Goal: Check status

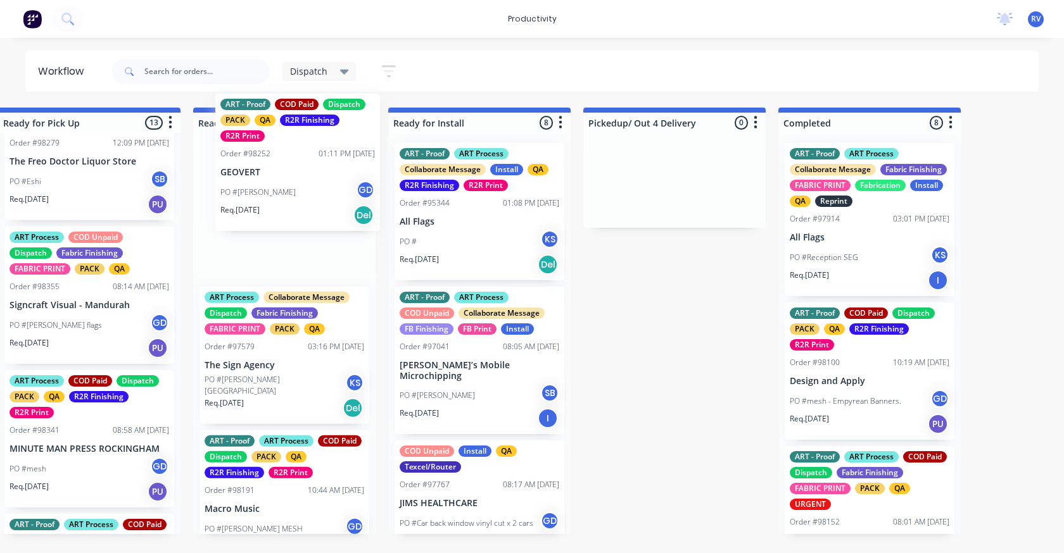
scroll to position [0, 1197]
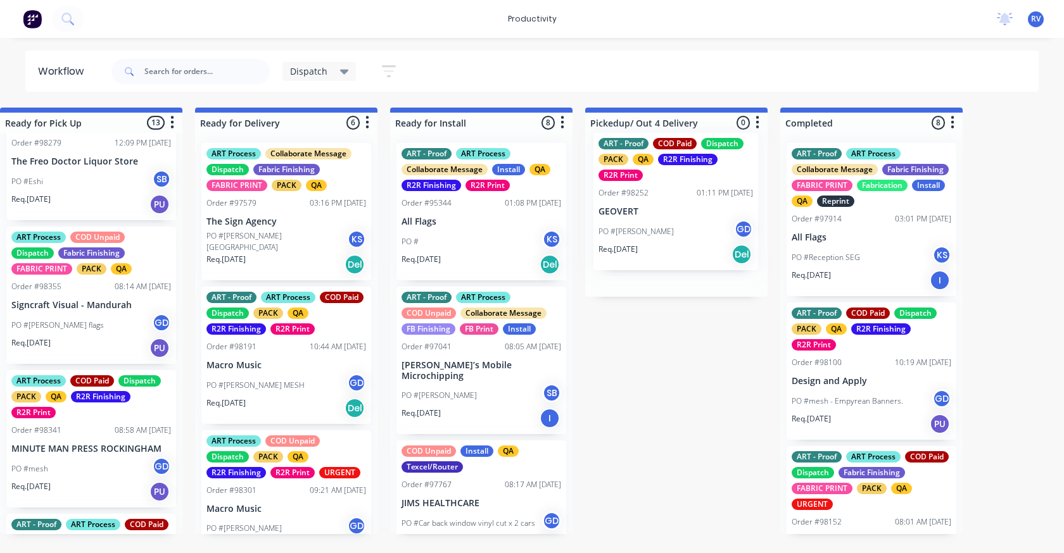
drag, startPoint x: 52, startPoint y: 177, endPoint x: 650, endPoint y: 215, distance: 599.6
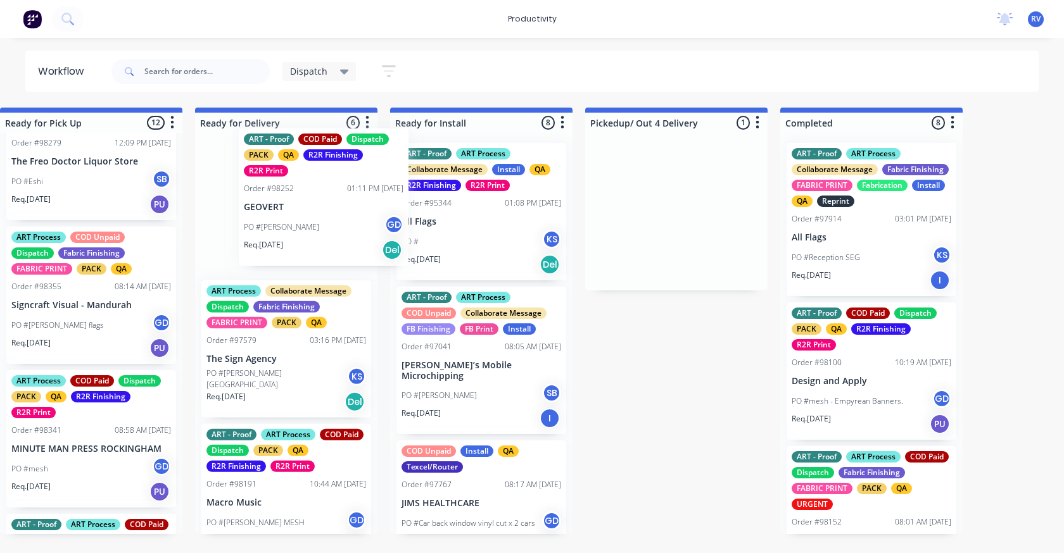
drag, startPoint x: 645, startPoint y: 225, endPoint x: 281, endPoint y: 205, distance: 364.1
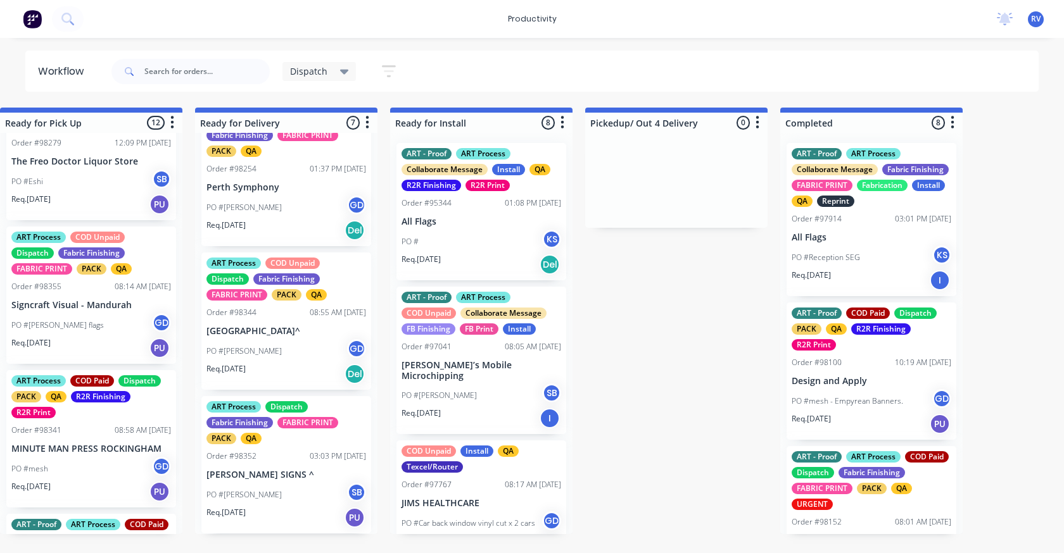
scroll to position [507, 0]
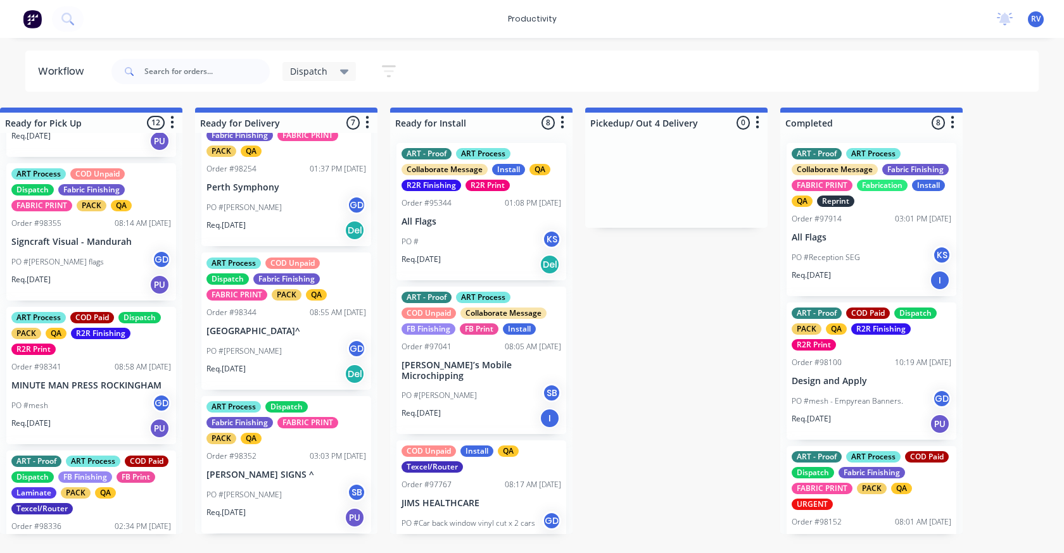
click at [261, 473] on p "[PERSON_NAME] SIGNS ^" at bounding box center [286, 475] width 160 height 11
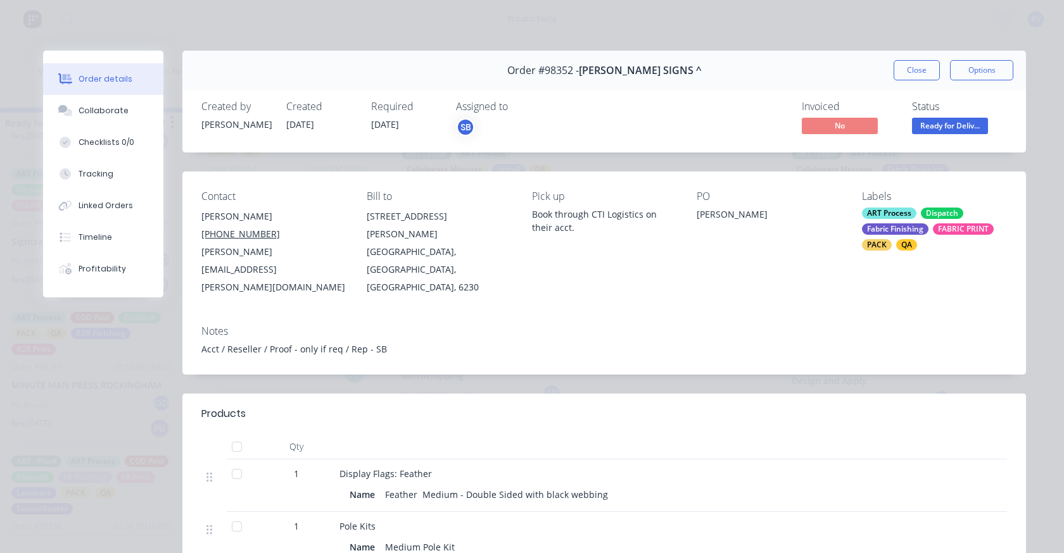
drag, startPoint x: 931, startPoint y: 76, endPoint x: 911, endPoint y: 76, distance: 19.6
click at [930, 76] on button "Close" at bounding box center [917, 70] width 46 height 20
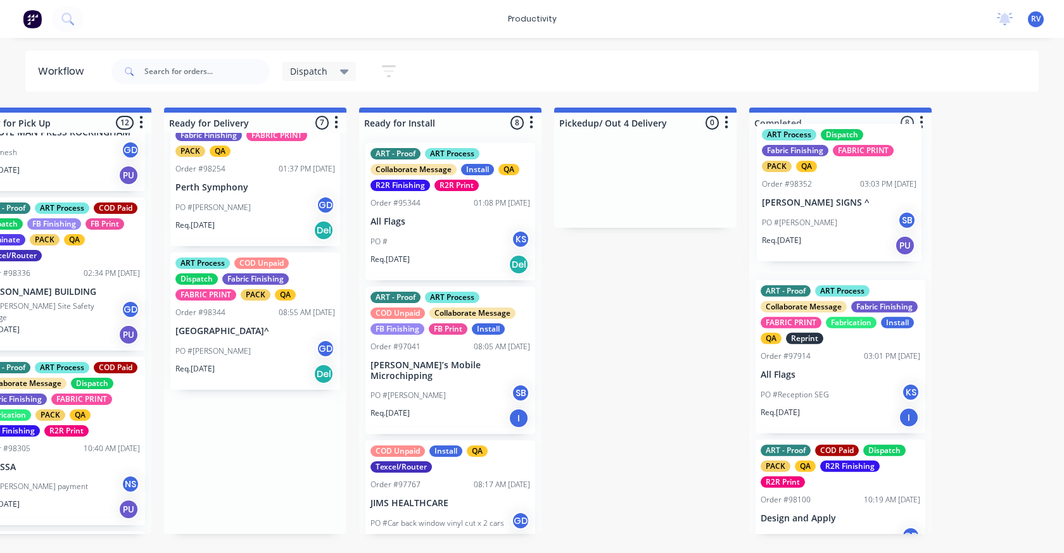
scroll to position [0, 1239]
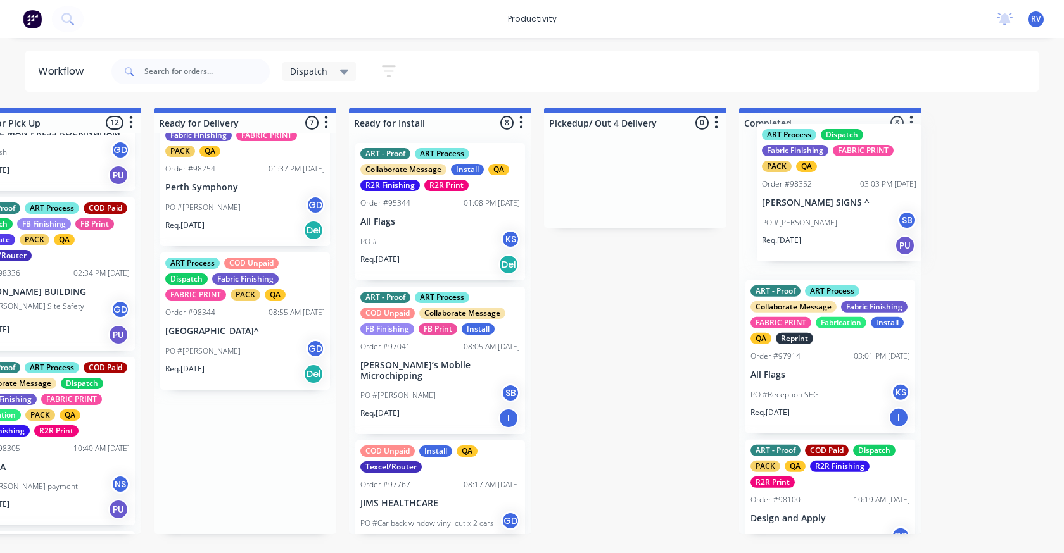
drag, startPoint x: 259, startPoint y: 478, endPoint x: 816, endPoint y: 202, distance: 621.9
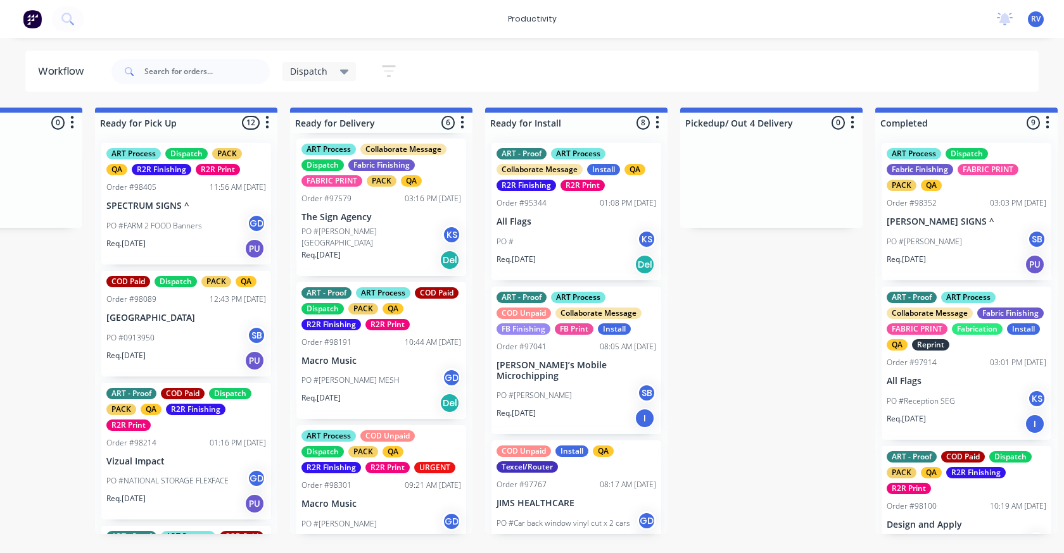
scroll to position [0, 0]
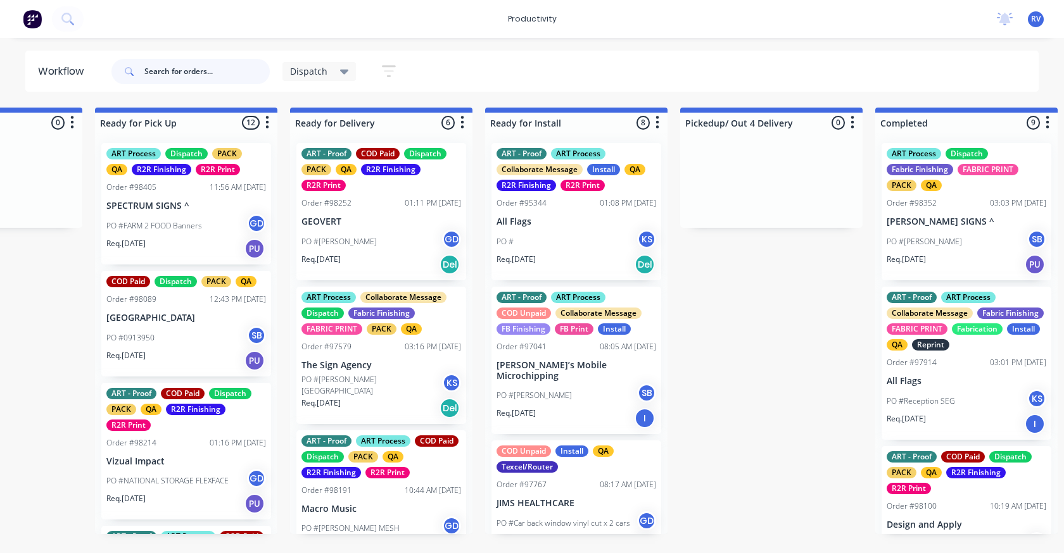
click at [182, 72] on input "text" at bounding box center [206, 71] width 125 height 25
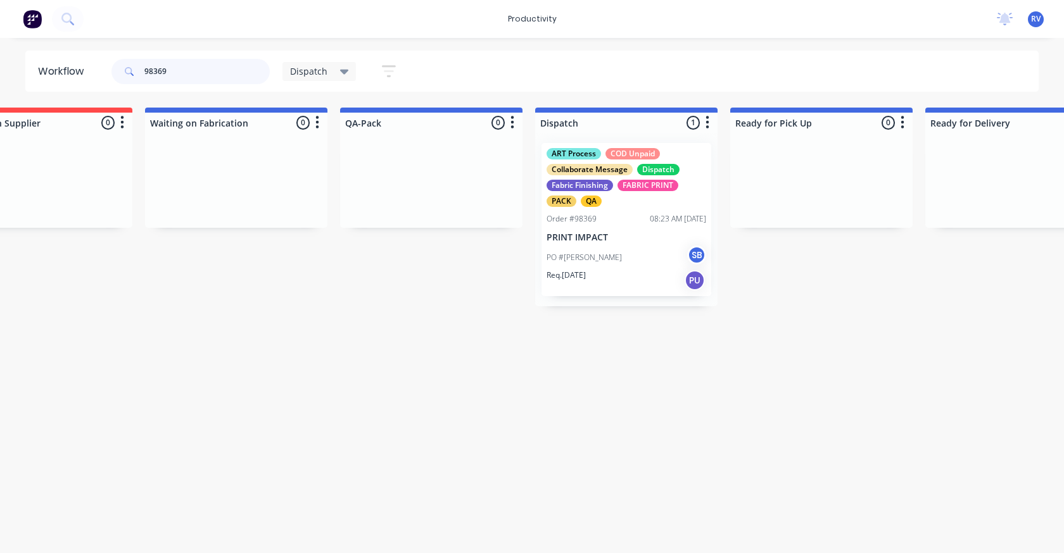
scroll to position [0, 603]
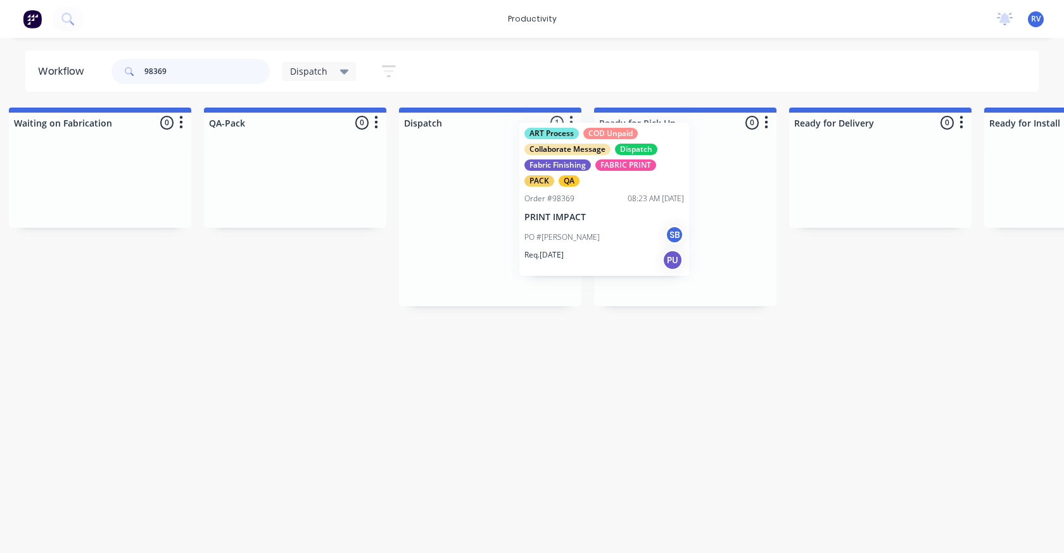
drag, startPoint x: 431, startPoint y: 222, endPoint x: 618, endPoint y: 198, distance: 189.1
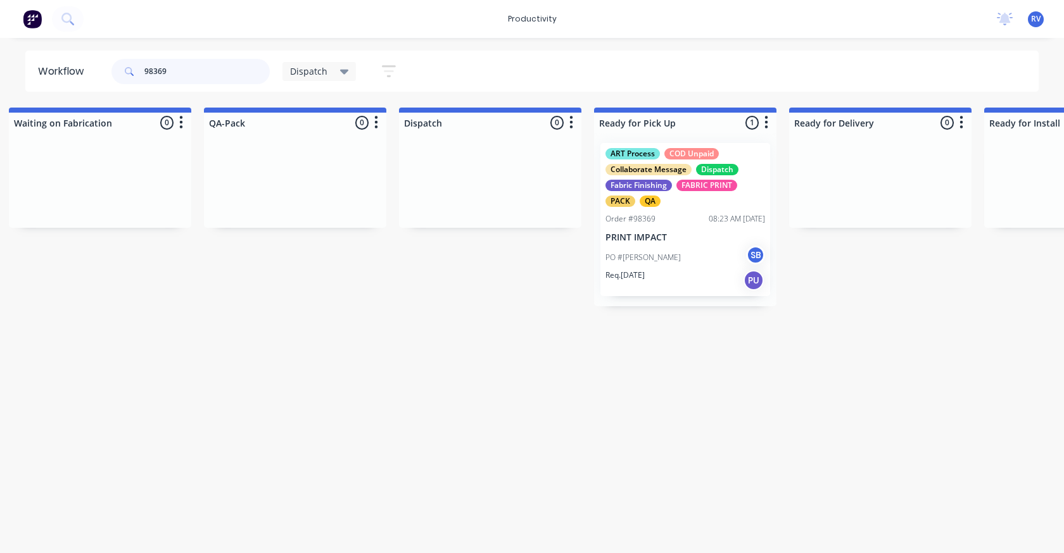
type input "98369"
click at [310, 73] on span "Dispatch" at bounding box center [308, 71] width 37 height 13
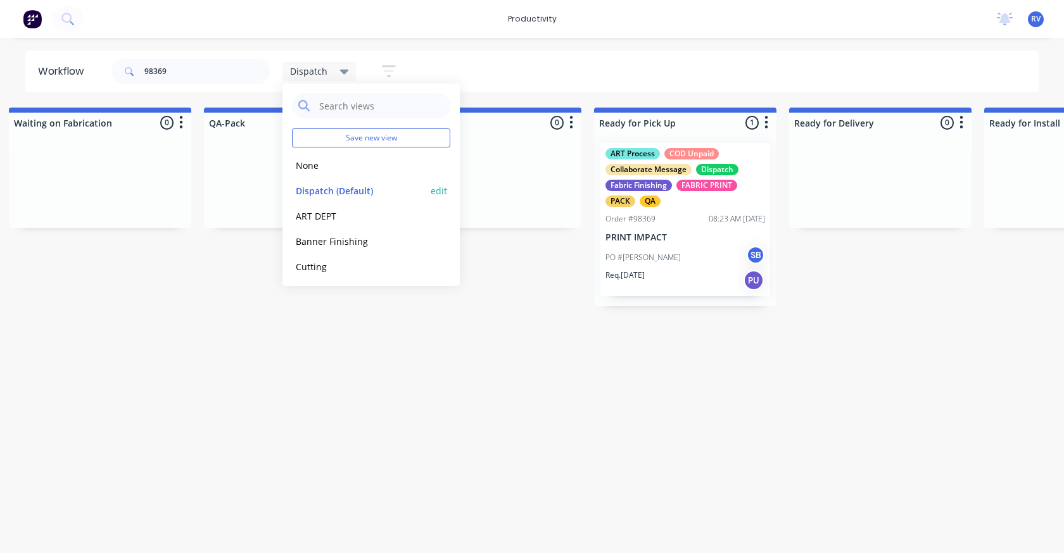
click at [337, 190] on button "Dispatch (Default)" at bounding box center [359, 191] width 135 height 15
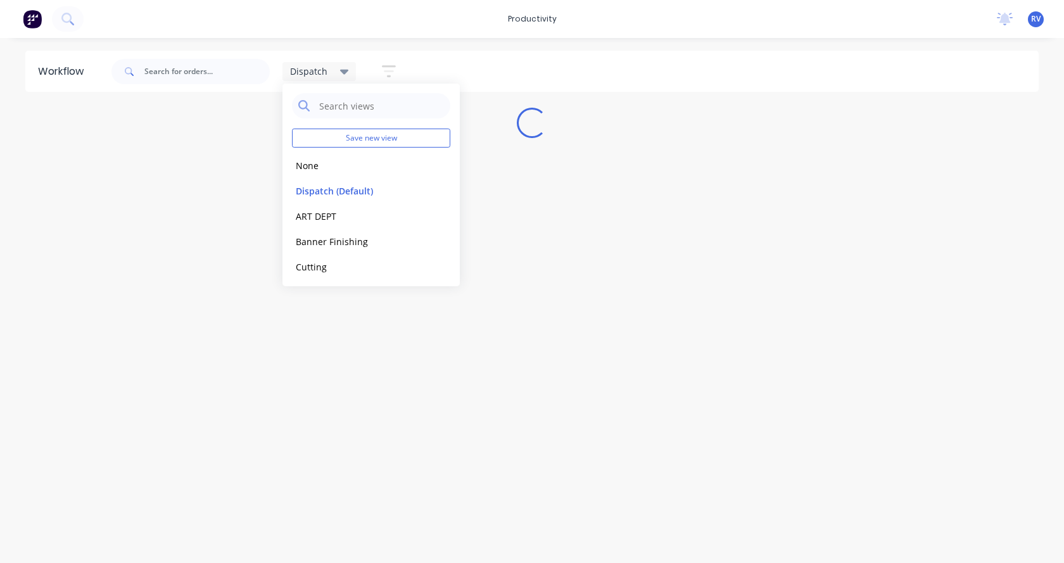
click at [309, 367] on div "Workflow Dispatch Save new view None edit Dispatch (Default) edit ART DEPT edit…" at bounding box center [532, 294] width 1064 height 487
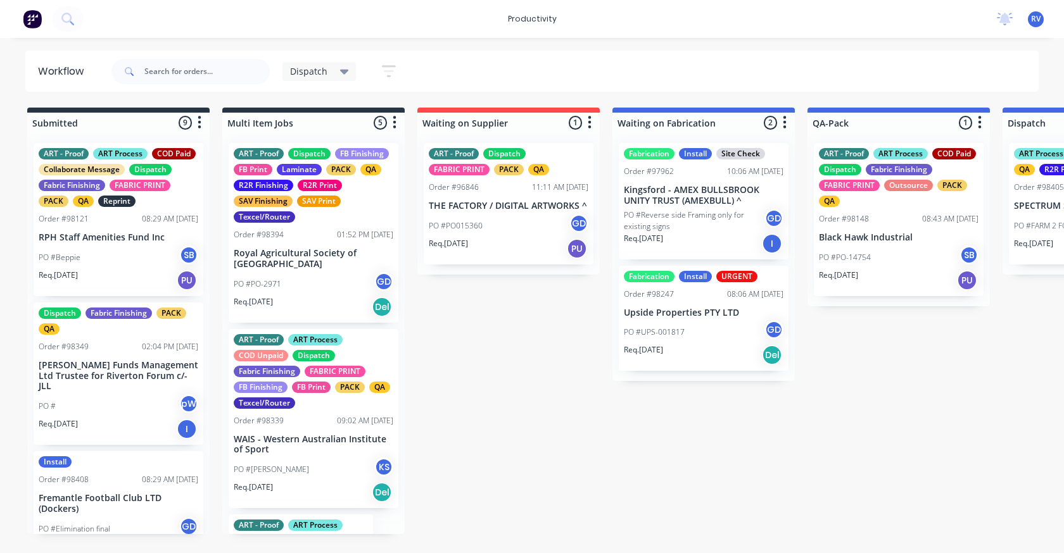
click at [323, 75] on span "Dispatch" at bounding box center [308, 71] width 37 height 13
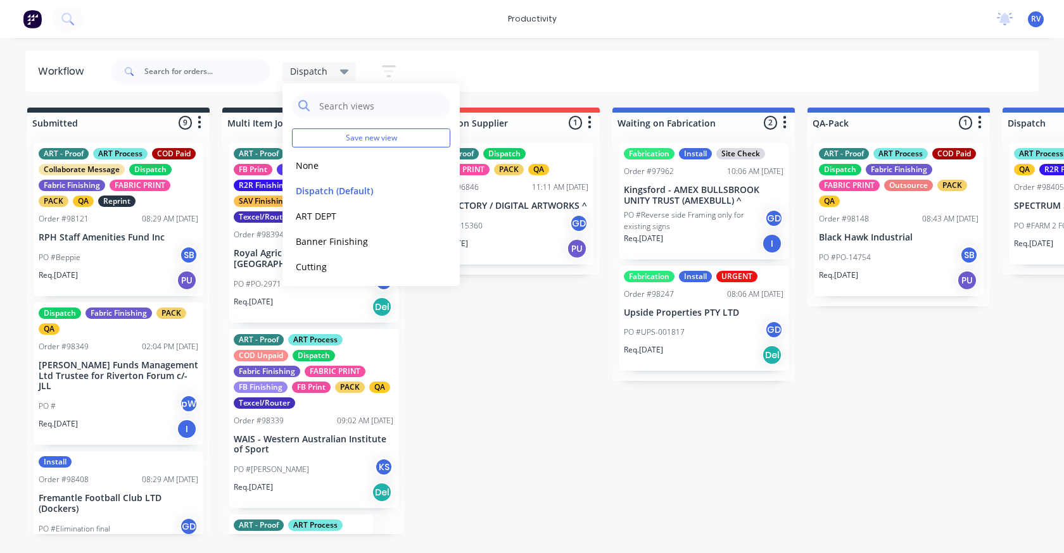
click at [287, 146] on div "Save new view None edit Dispatch (Default) edit ART DEPT edit Banner Finishing …" at bounding box center [370, 185] width 177 height 203
click at [308, 163] on button "None" at bounding box center [359, 165] width 135 height 15
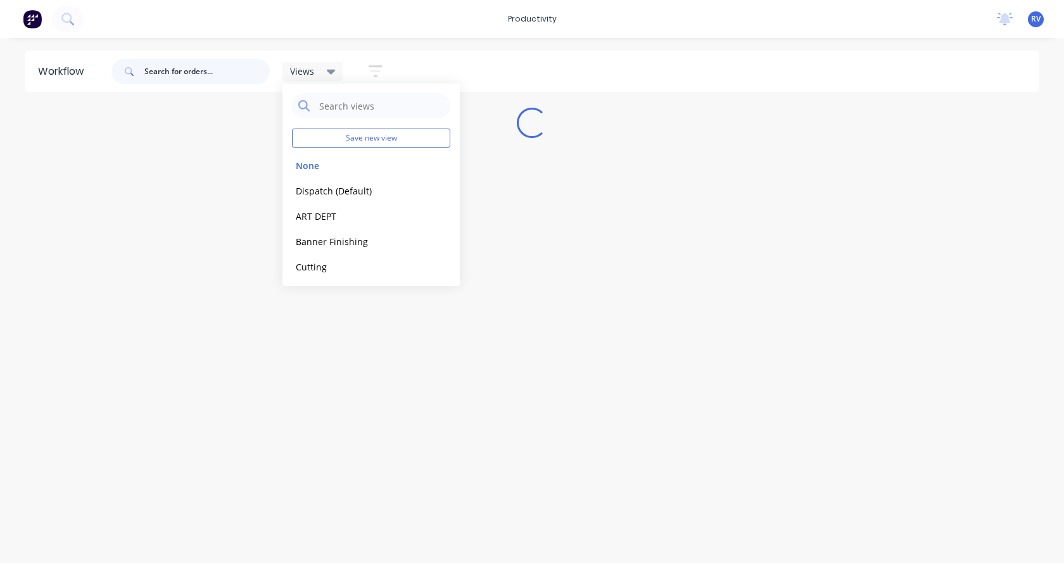
click at [213, 82] on input "text" at bounding box center [206, 71] width 125 height 25
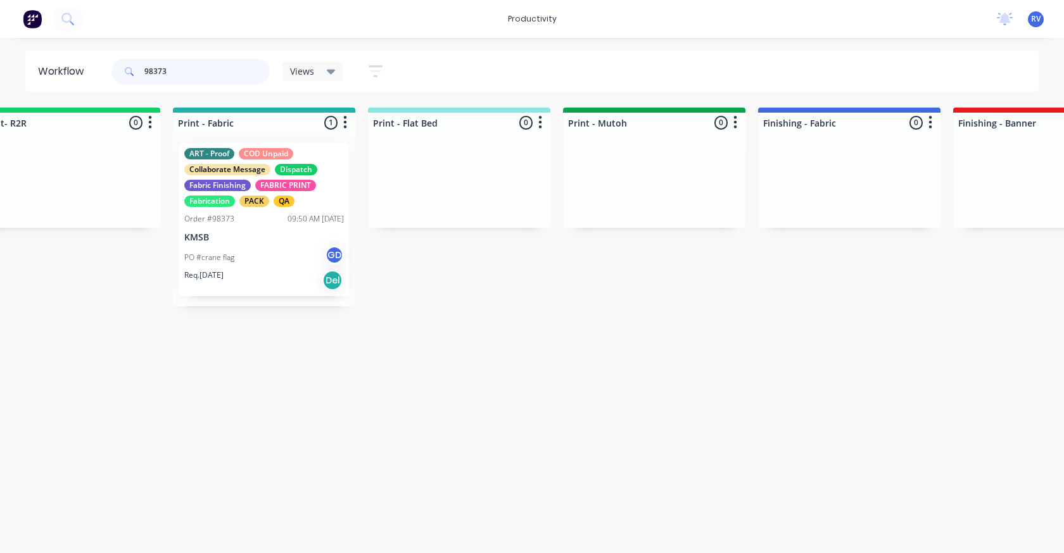
scroll to position [0, 1604]
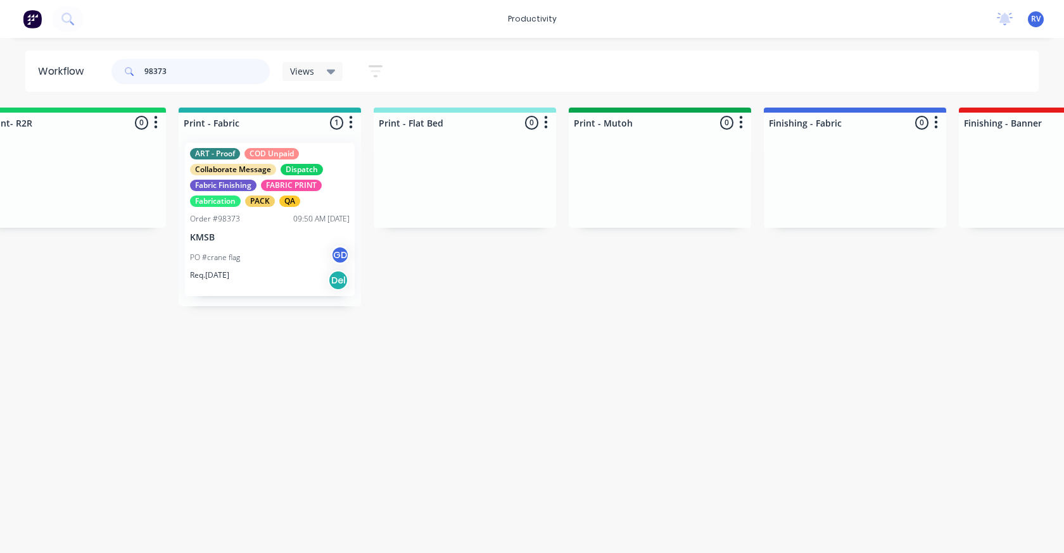
drag, startPoint x: 270, startPoint y: 261, endPoint x: 273, endPoint y: 244, distance: 16.8
click at [271, 254] on div "ART - Proof COD Unpaid Collaborate Message Dispatch Fabric Finishing FABRIC PRI…" at bounding box center [270, 220] width 182 height 174
type input "98373"
click at [273, 244] on div "ART - Proof COD Unpaid Collaborate Message Dispatch Fabric Finishing FABRIC PRI…" at bounding box center [270, 219] width 170 height 153
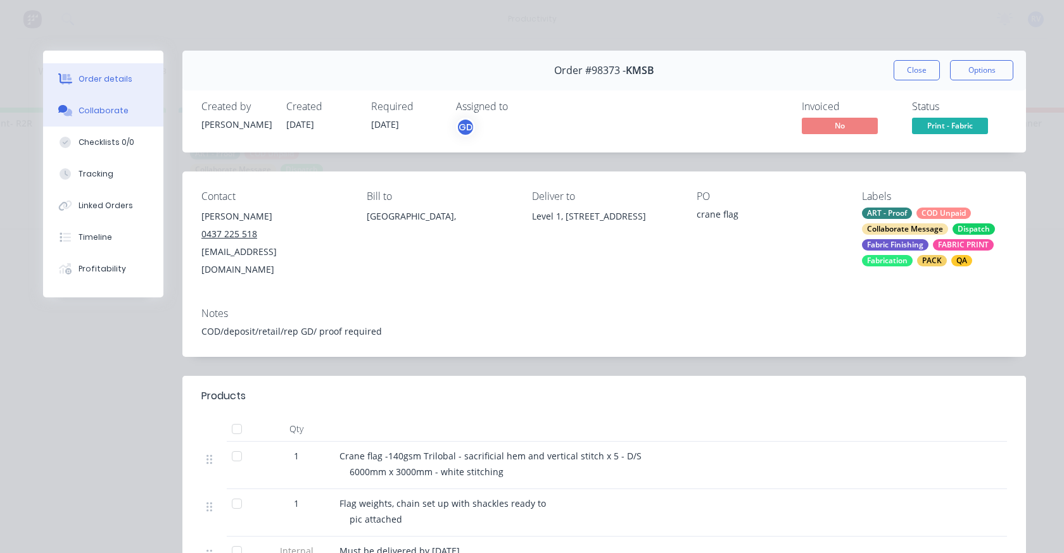
click at [117, 103] on button "Collaborate" at bounding box center [103, 111] width 120 height 32
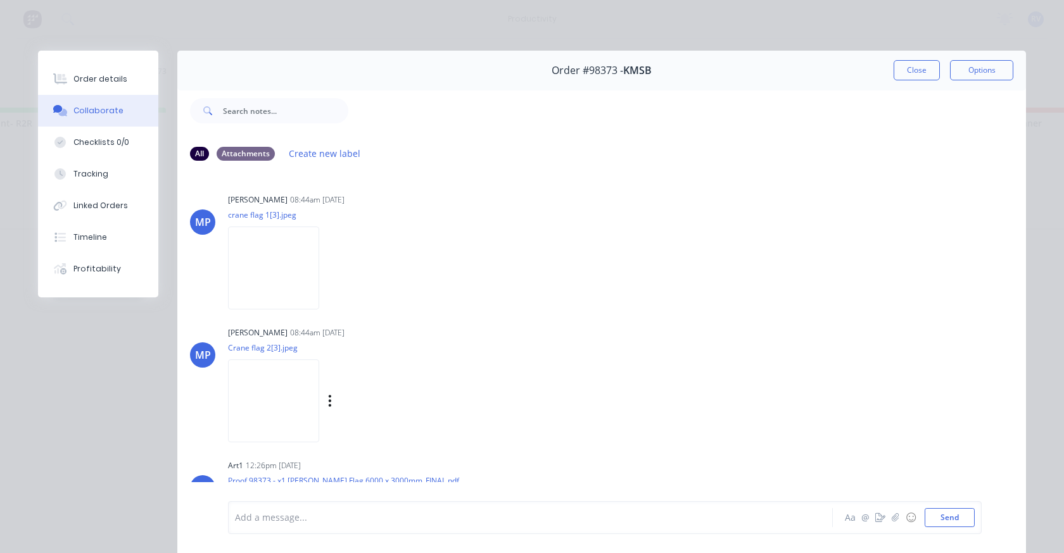
click at [261, 381] on img at bounding box center [273, 401] width 91 height 83
click at [267, 243] on img at bounding box center [273, 268] width 91 height 83
click at [232, 151] on div "Attachments" at bounding box center [246, 154] width 58 height 14
click at [696, 256] on div "MP [PERSON_NAME] 08:44am [DATE] crane flag 1[3].jpeg Labels Download" at bounding box center [601, 248] width 849 height 114
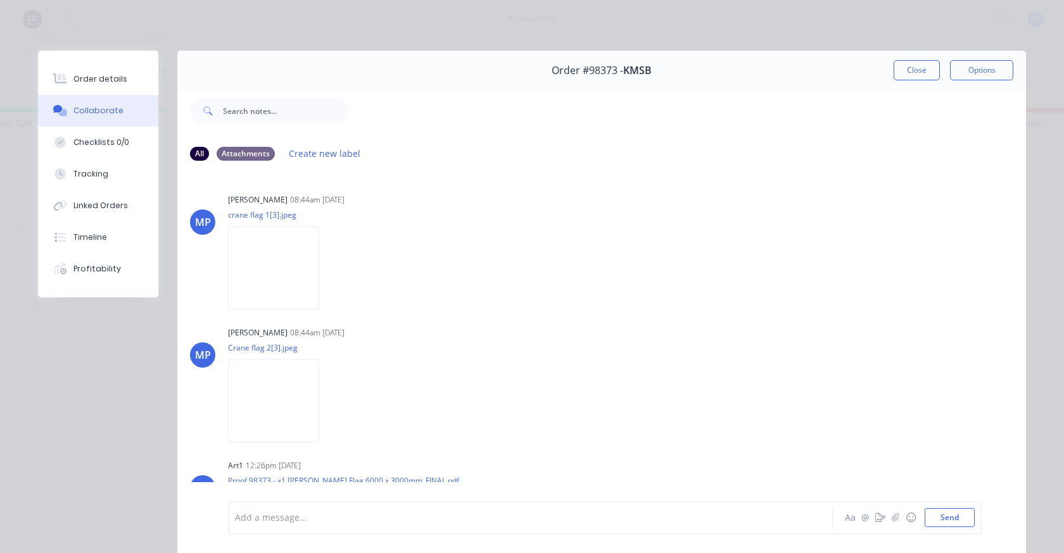
click at [903, 74] on button "Close" at bounding box center [917, 70] width 46 height 20
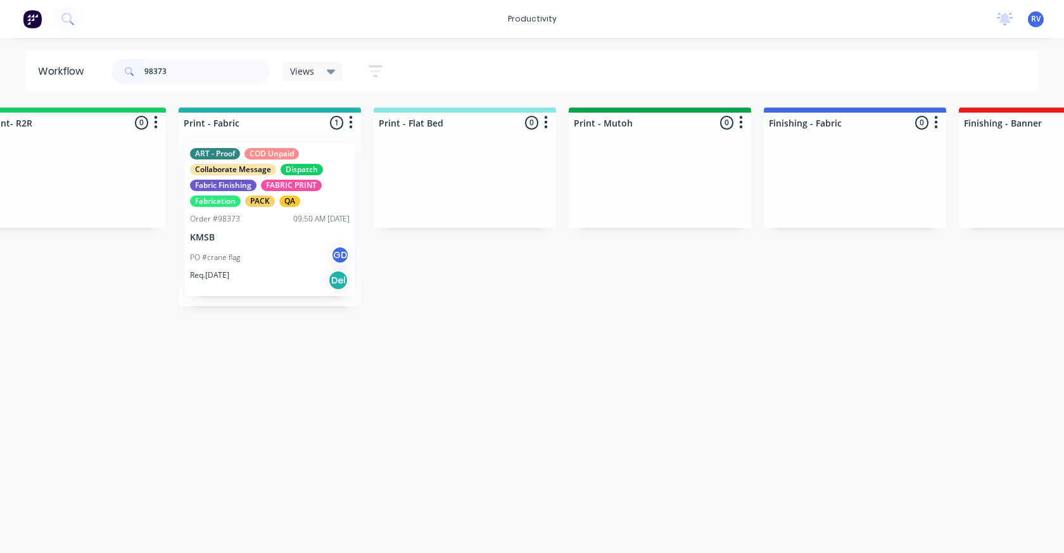
drag, startPoint x: 522, startPoint y: 104, endPoint x: 1057, endPoint y: 533, distance: 685.2
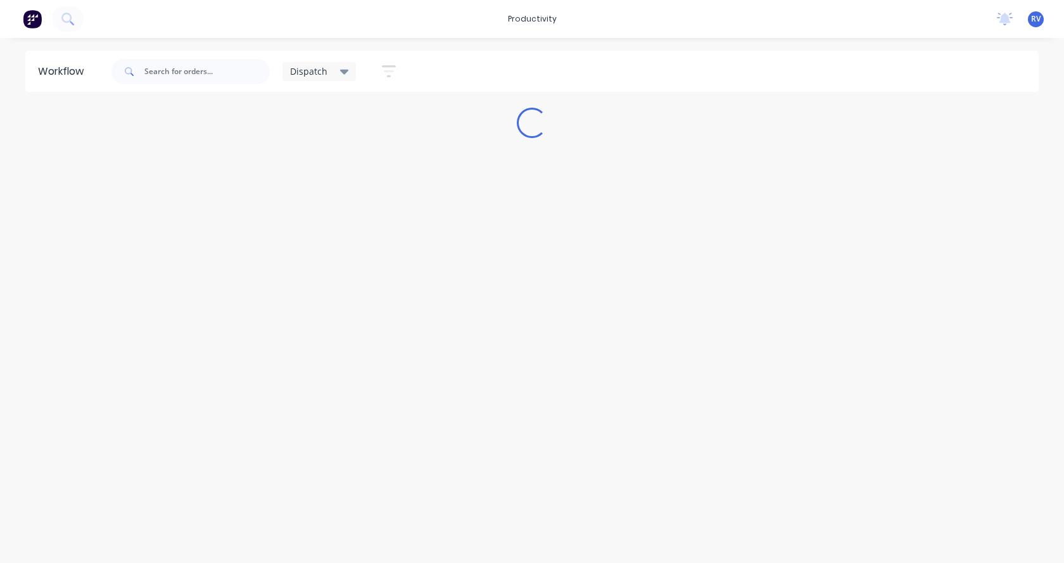
drag, startPoint x: 376, startPoint y: 433, endPoint x: 370, endPoint y: 385, distance: 48.5
click at [374, 408] on div "Workflow Dispatch Save new view None edit Dispatch (Default) edit ART DEPT edit…" at bounding box center [532, 294] width 1064 height 487
click at [327, 191] on div "Workflow Dispatch Save new view None edit Dispatch (Default) edit ART DEPT edit…" at bounding box center [532, 294] width 1064 height 487
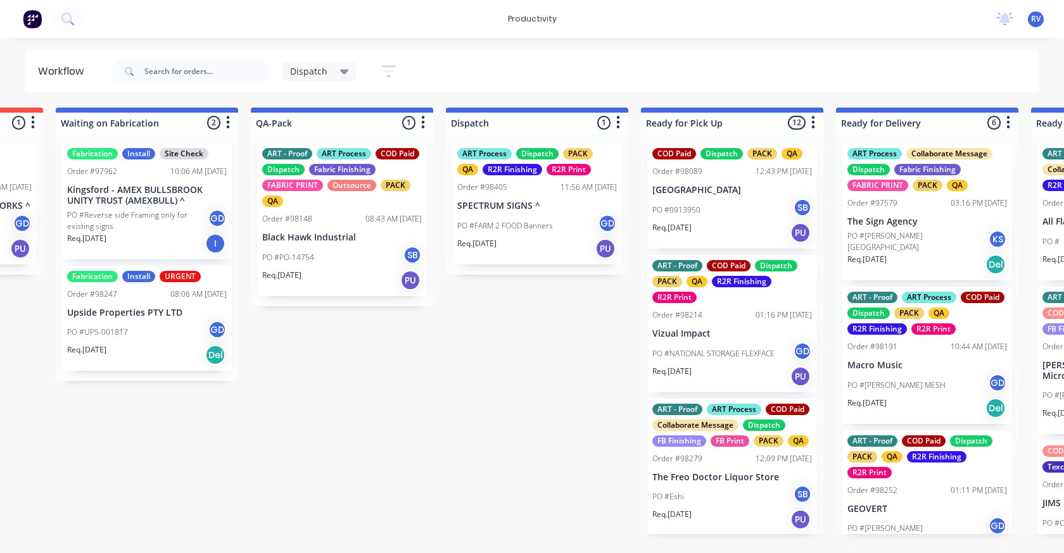
scroll to position [0, 592]
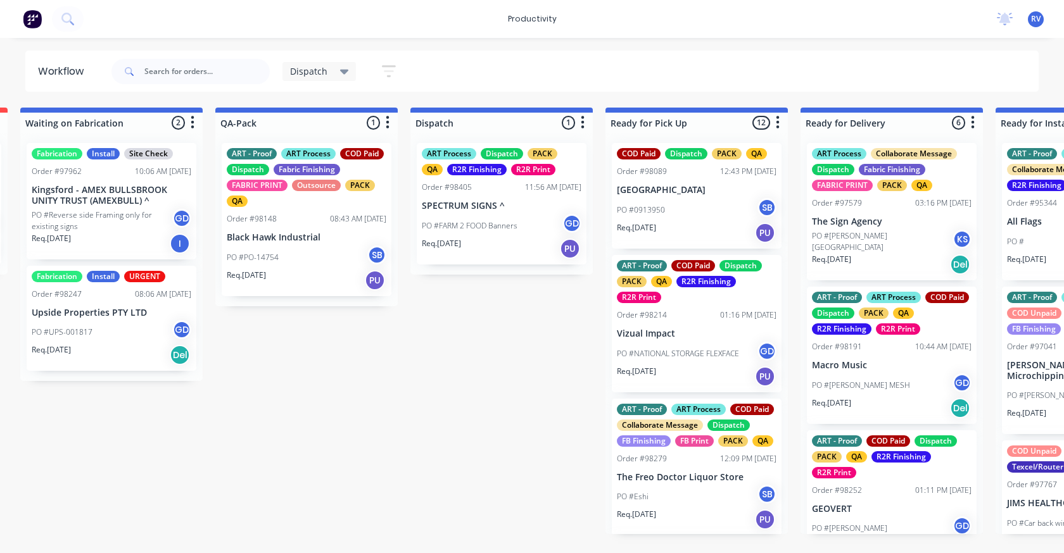
drag, startPoint x: 428, startPoint y: 448, endPoint x: 391, endPoint y: 425, distance: 43.2
click at [459, 236] on div "PO #FARM 2 FOOD Banners GD" at bounding box center [502, 226] width 160 height 24
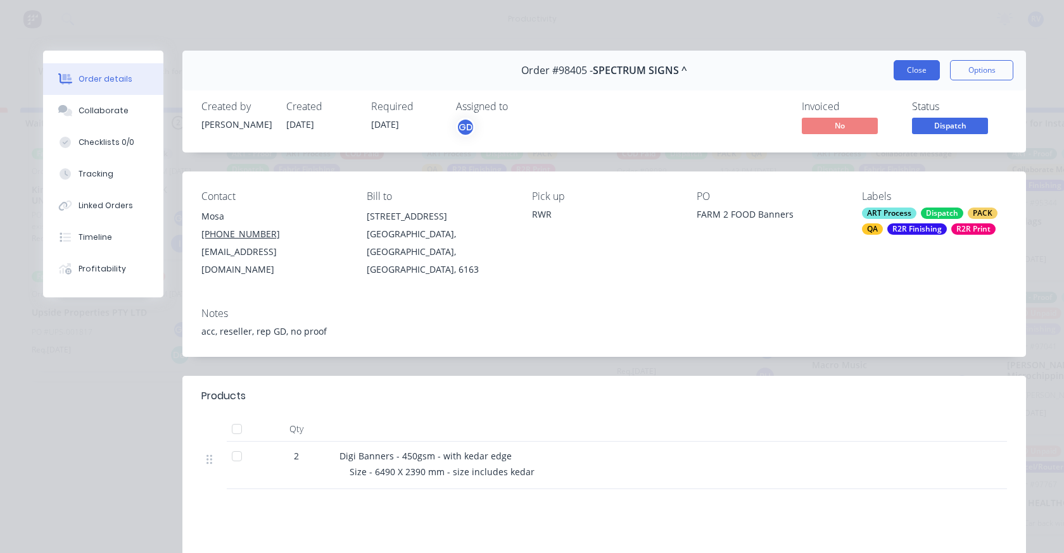
click at [894, 71] on button "Close" at bounding box center [917, 70] width 46 height 20
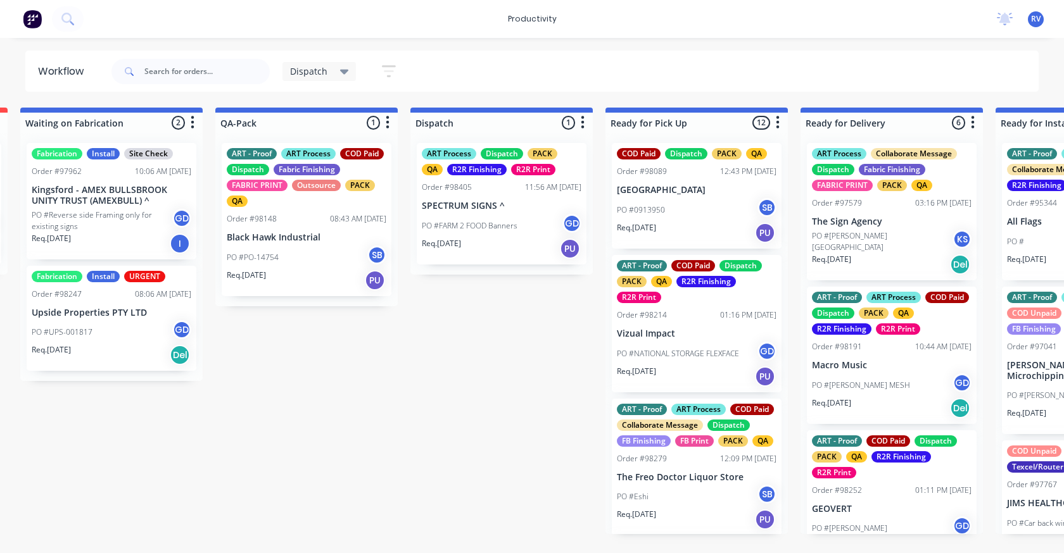
click at [483, 247] on div "Req. 04/09/25 PU" at bounding box center [502, 249] width 160 height 22
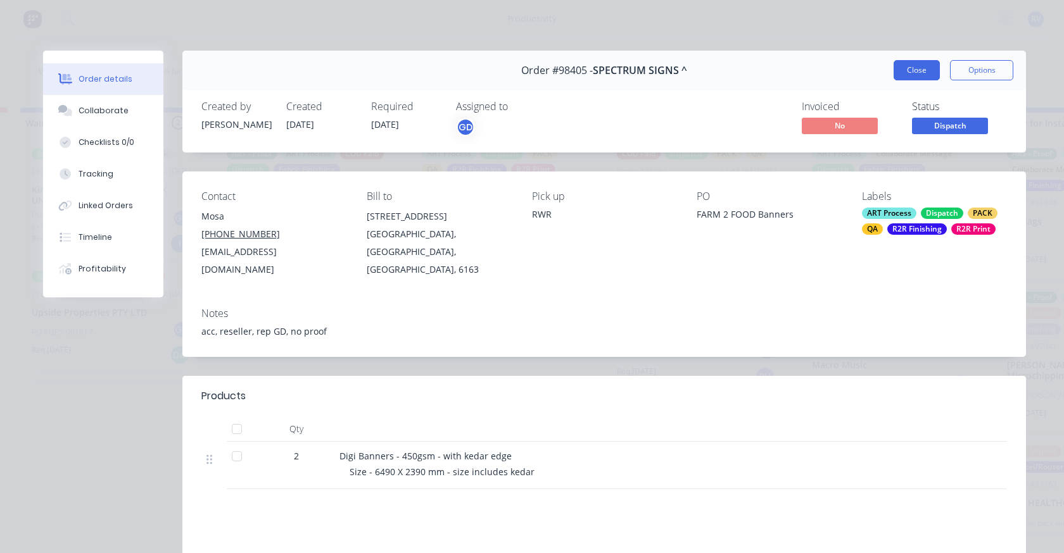
click at [923, 77] on button "Close" at bounding box center [917, 70] width 46 height 20
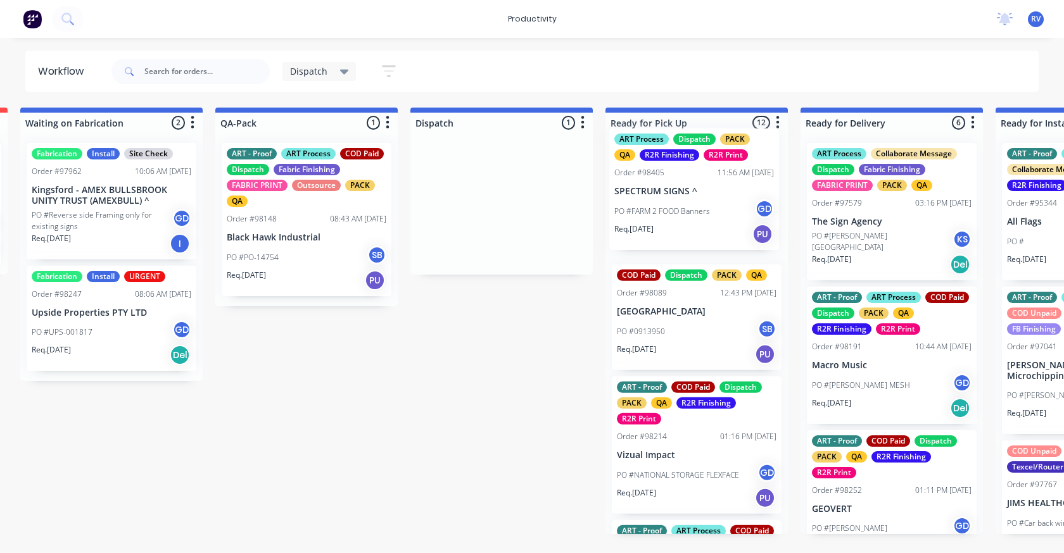
drag, startPoint x: 467, startPoint y: 231, endPoint x: 663, endPoint y: 216, distance: 196.9
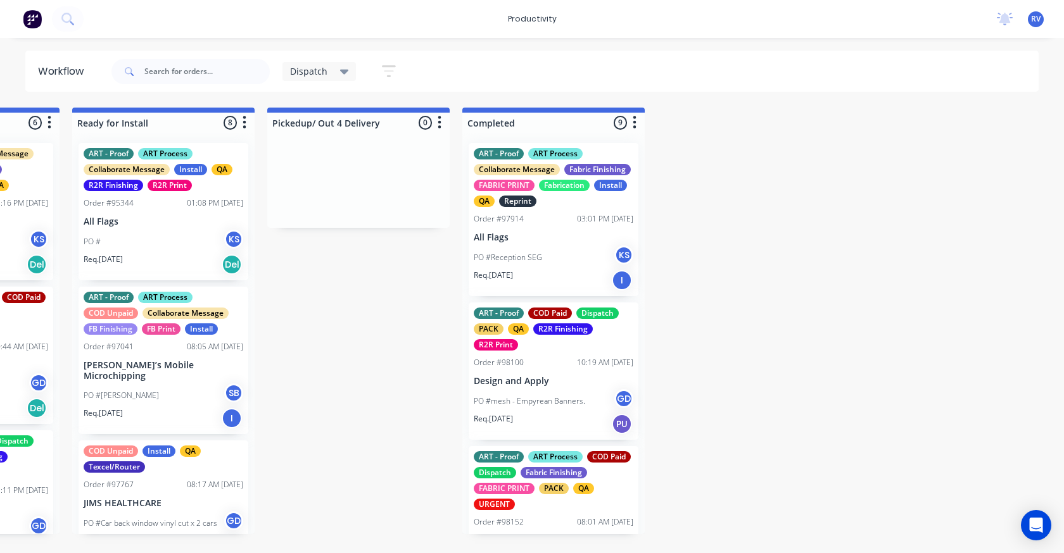
scroll to position [0, 1521]
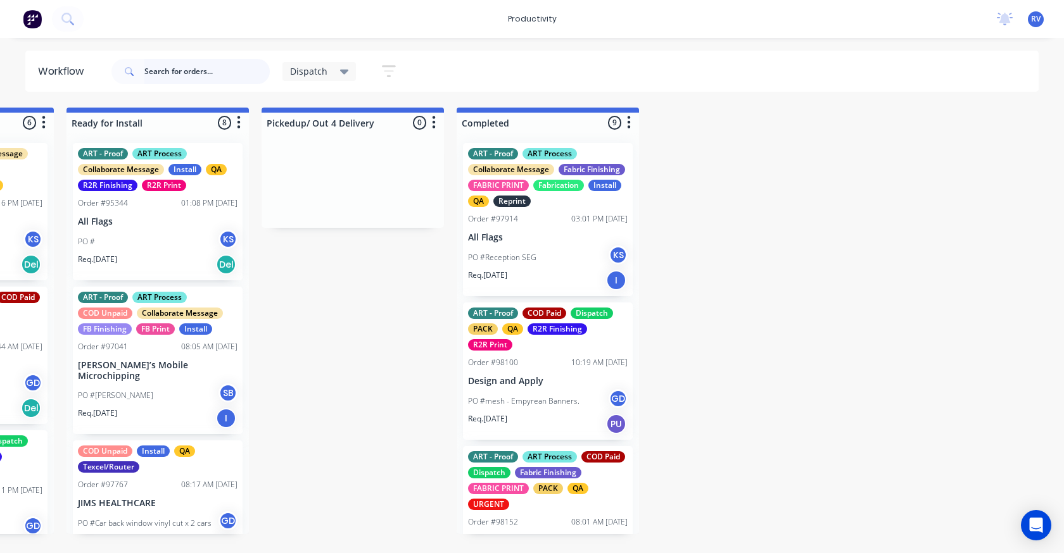
click at [213, 70] on input "text" at bounding box center [206, 71] width 125 height 25
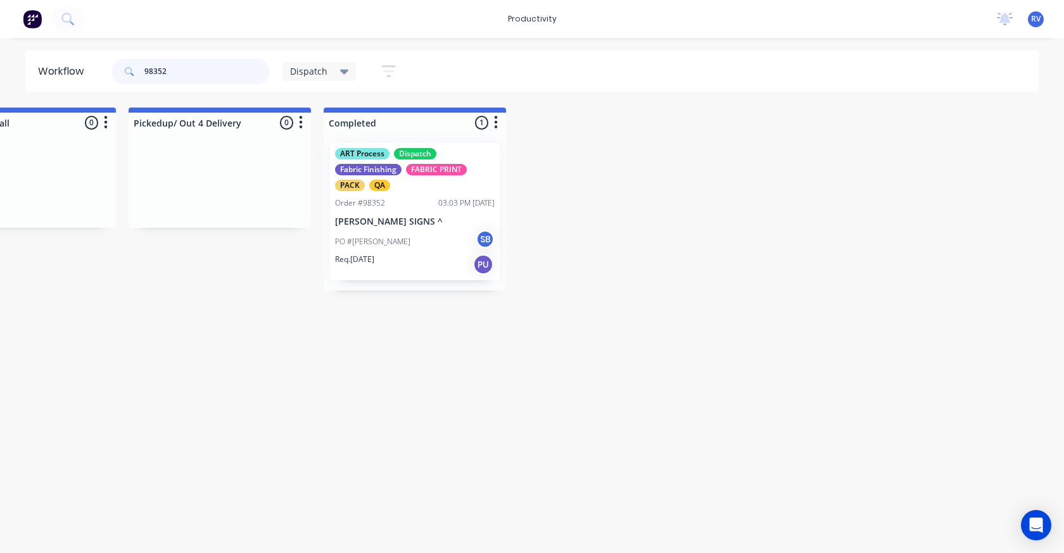
scroll to position [0, 1660]
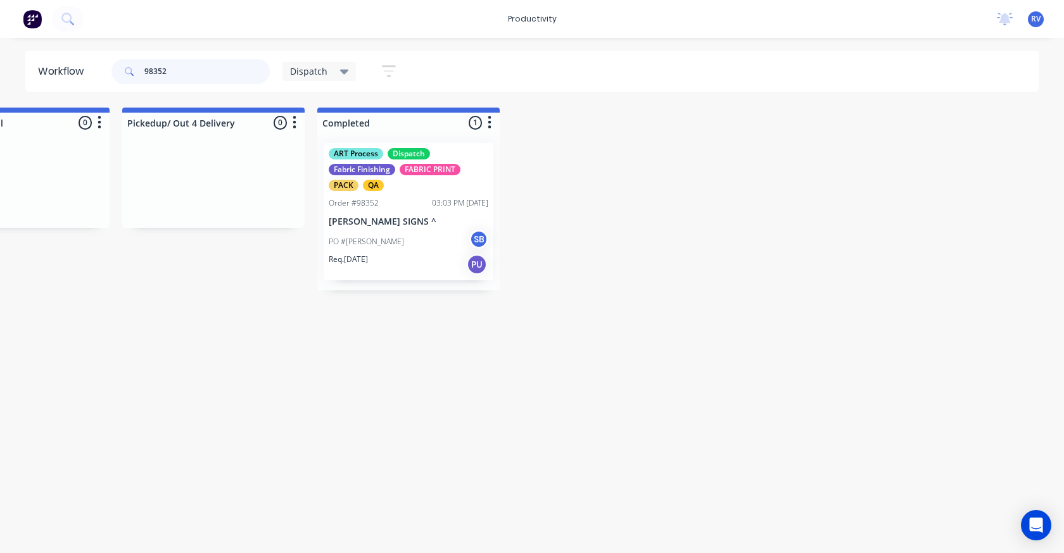
type input "98352"
click at [393, 182] on div "ART Process Dispatch Fabric Finishing FABRIC PRINT PACK QA" at bounding box center [409, 169] width 160 height 43
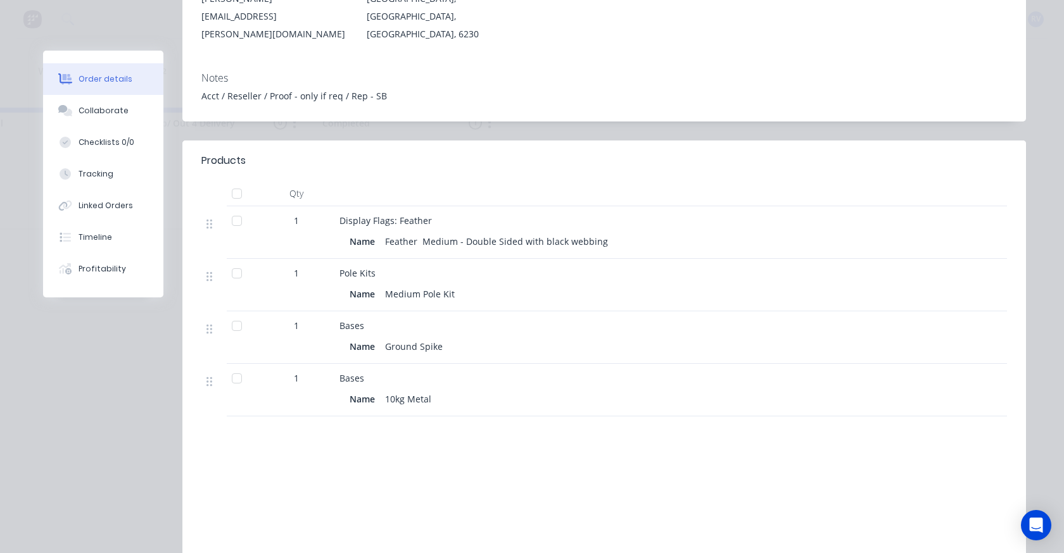
scroll to position [0, 0]
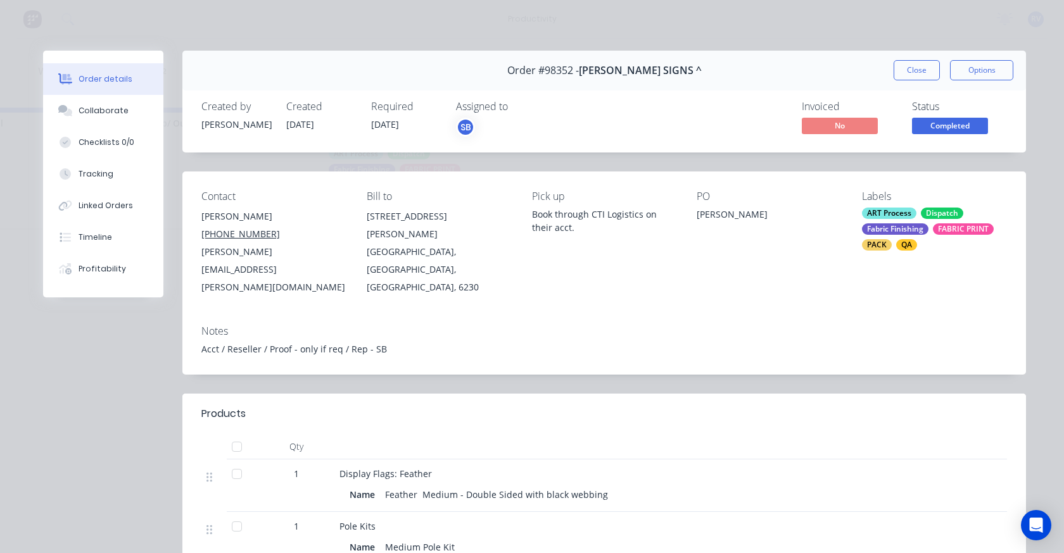
click at [899, 76] on button "Close" at bounding box center [917, 70] width 46 height 20
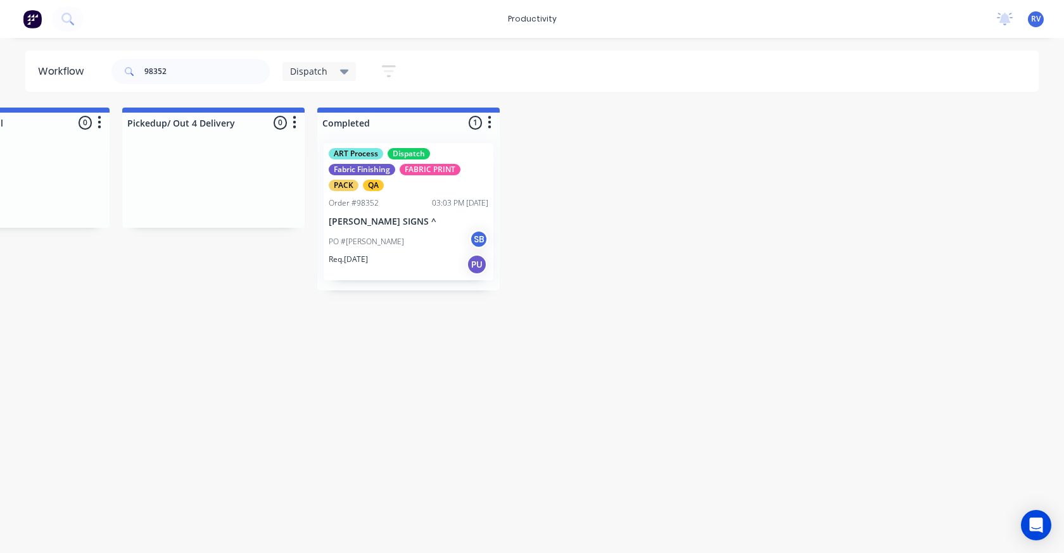
drag, startPoint x: 603, startPoint y: 167, endPoint x: 522, endPoint y: 322, distance: 175.6
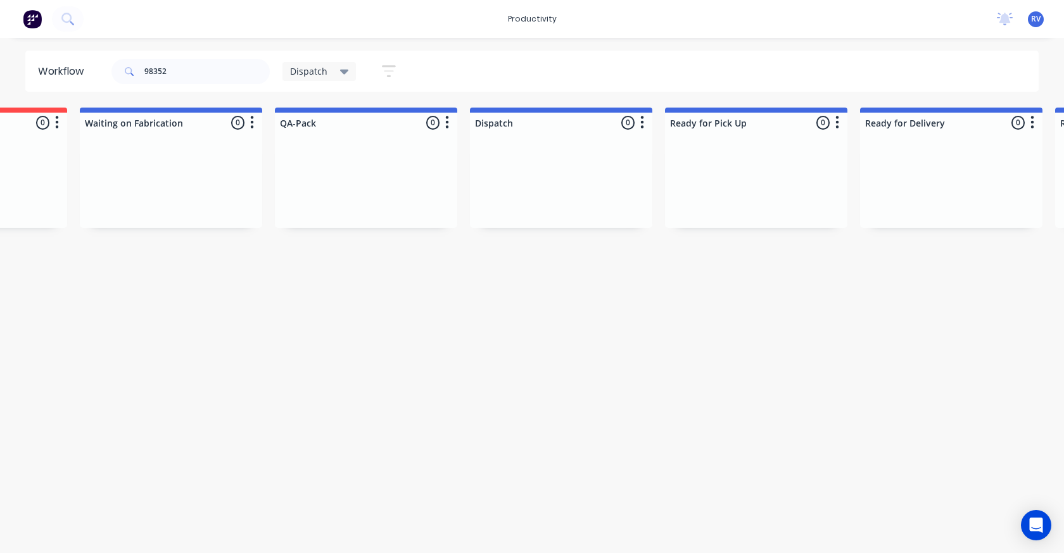
scroll to position [0, 539]
click at [321, 79] on div "Dispatch" at bounding box center [319, 71] width 74 height 19
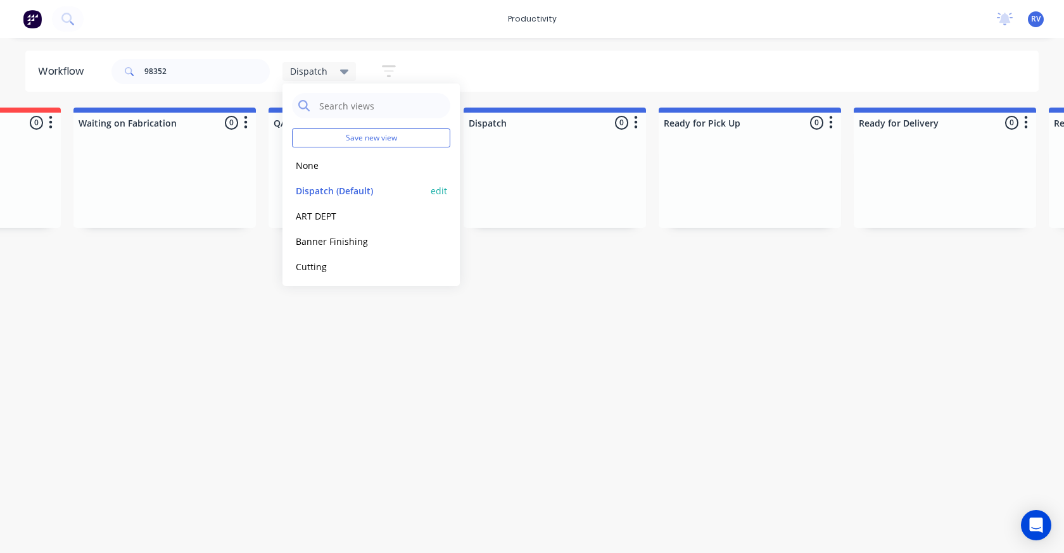
click at [329, 196] on button "Dispatch (Default)" at bounding box center [359, 191] width 135 height 15
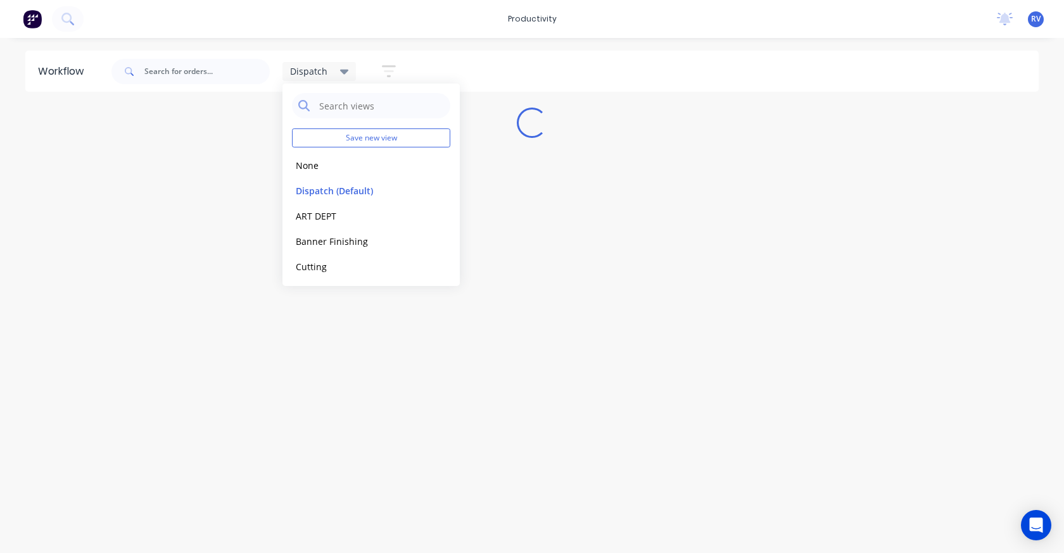
scroll to position [0, 0]
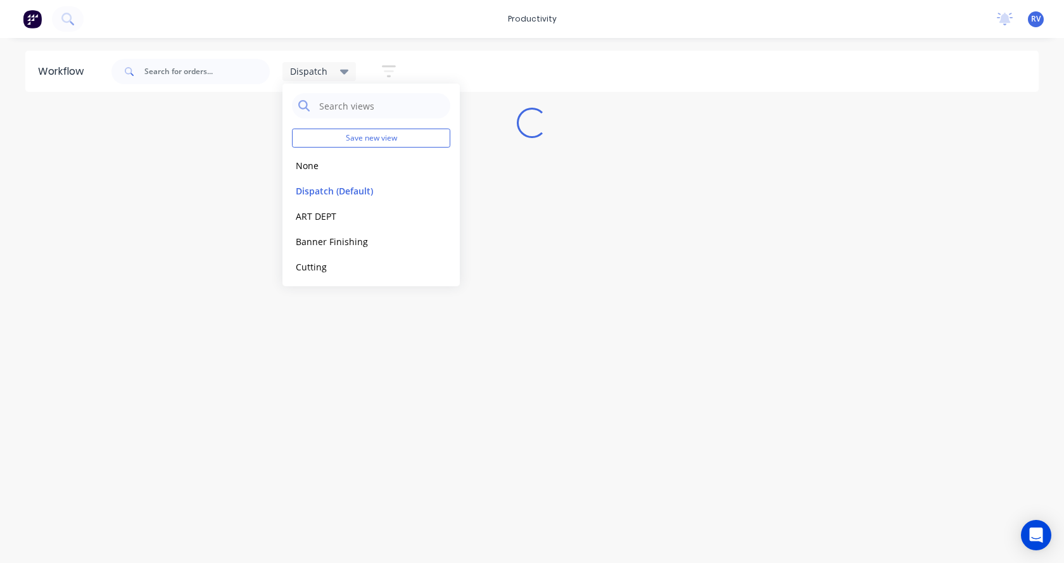
click at [336, 430] on div "Workflow Dispatch Save new view None edit Dispatch (Default) edit ART DEPT edit…" at bounding box center [532, 294] width 1064 height 487
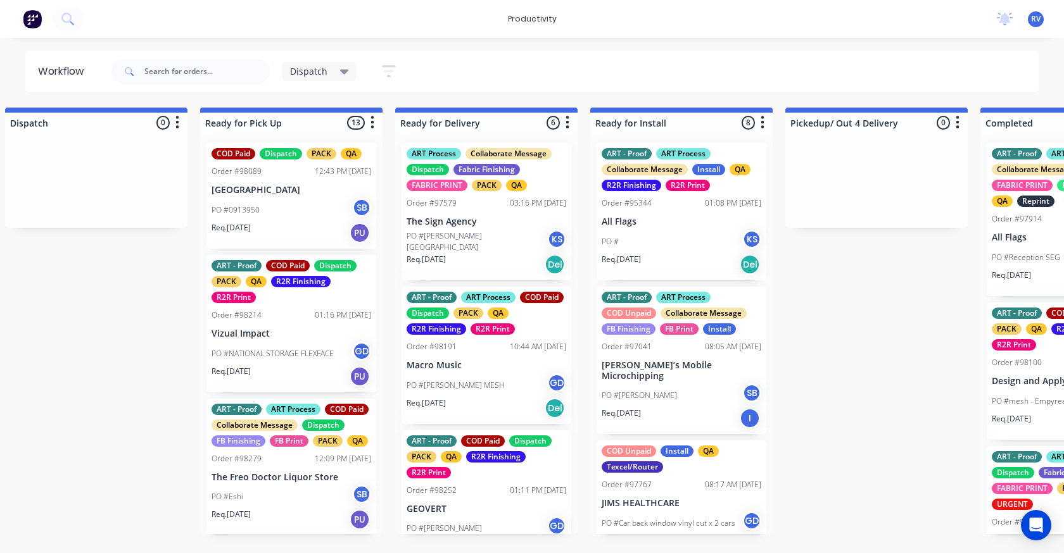
scroll to position [0, 1001]
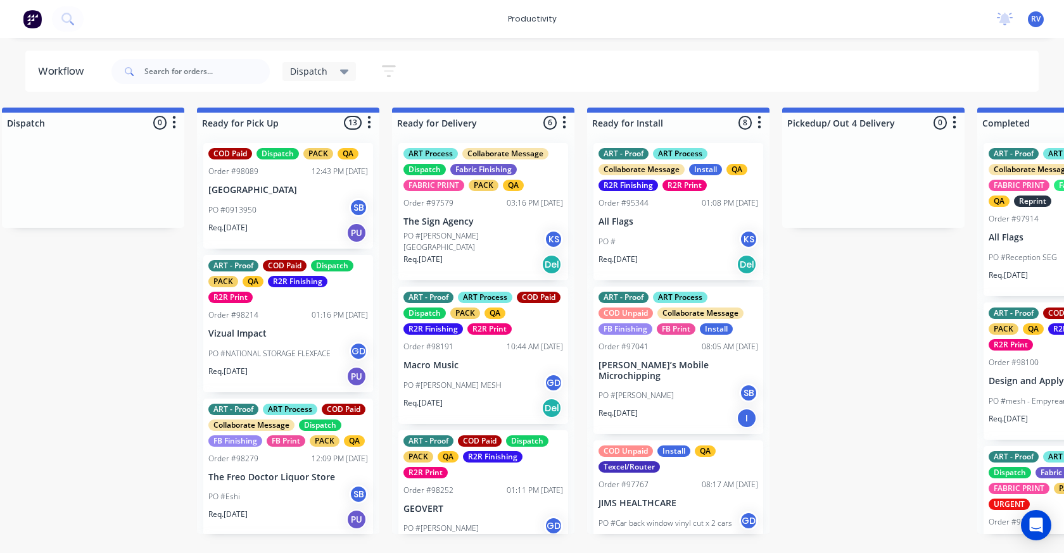
click at [477, 485] on div "Order #98252 01:11 PM 14/08/25" at bounding box center [483, 490] width 160 height 11
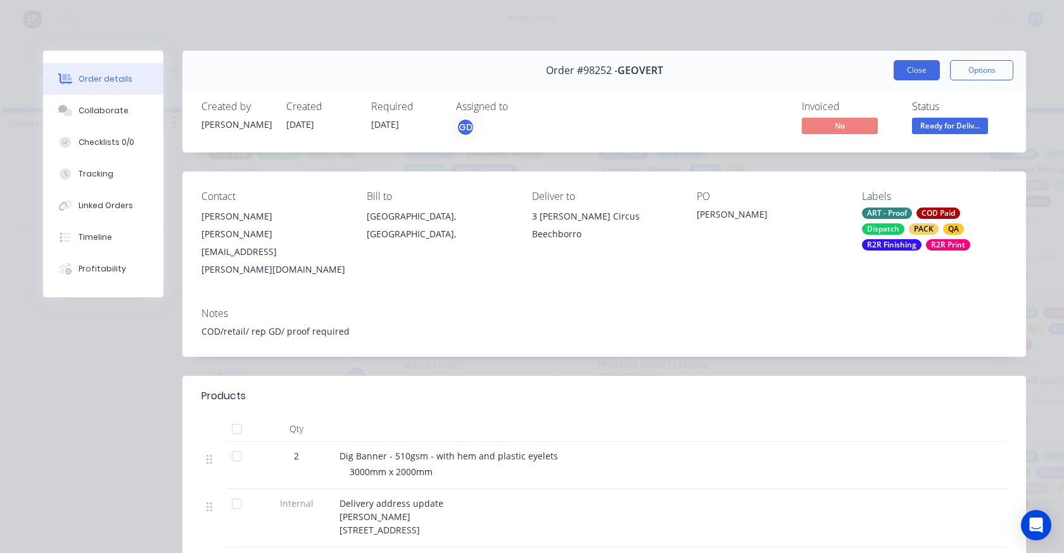
click at [910, 72] on button "Close" at bounding box center [917, 70] width 46 height 20
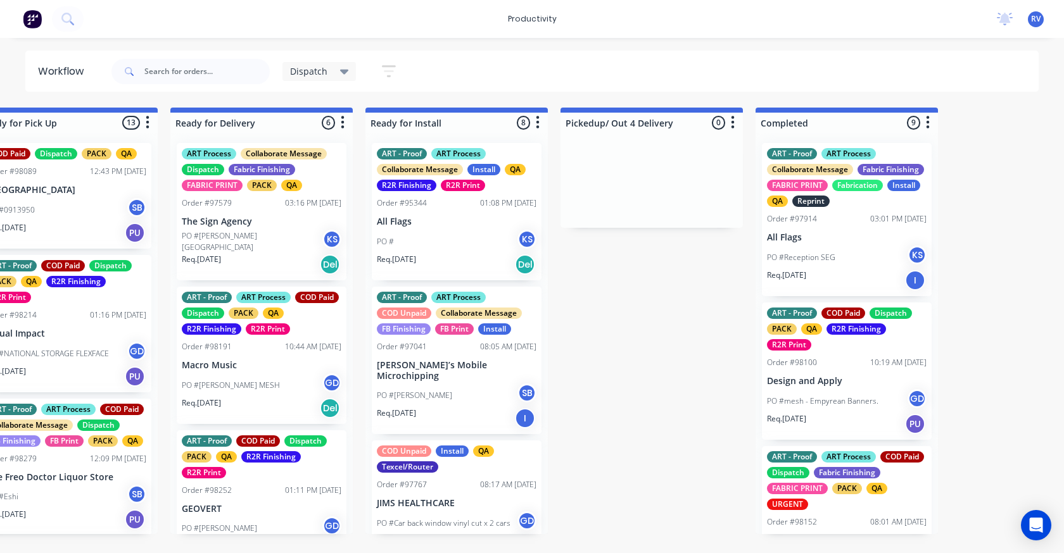
scroll to position [0, 1190]
